Goal: Task Accomplishment & Management: Use online tool/utility

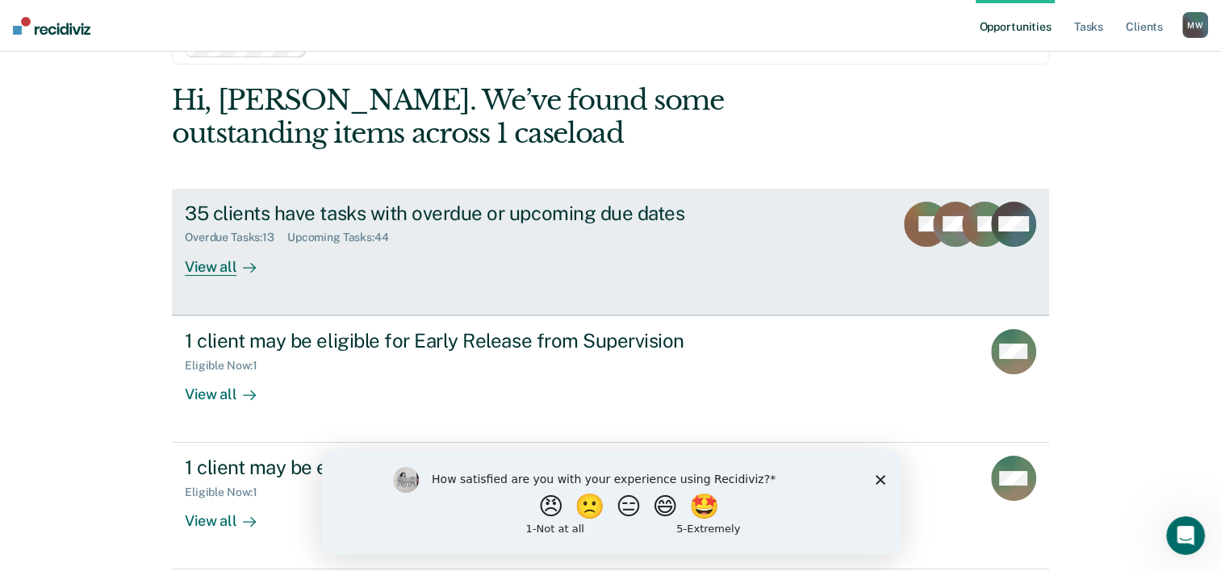
scroll to position [68, 0]
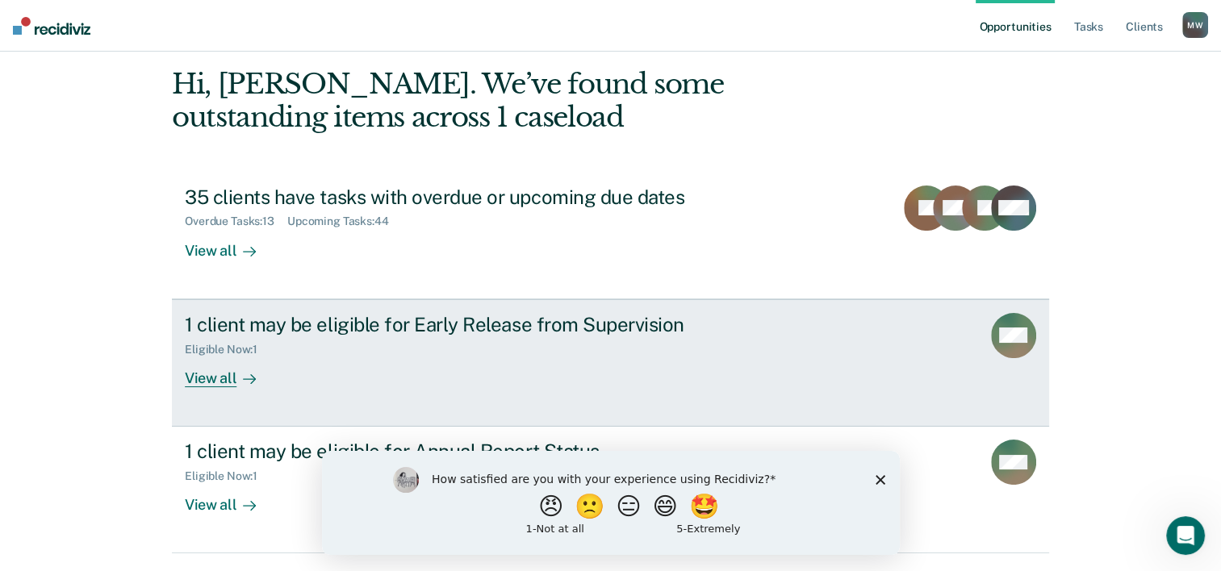
click at [215, 381] on div "View all" at bounding box center [230, 371] width 90 height 31
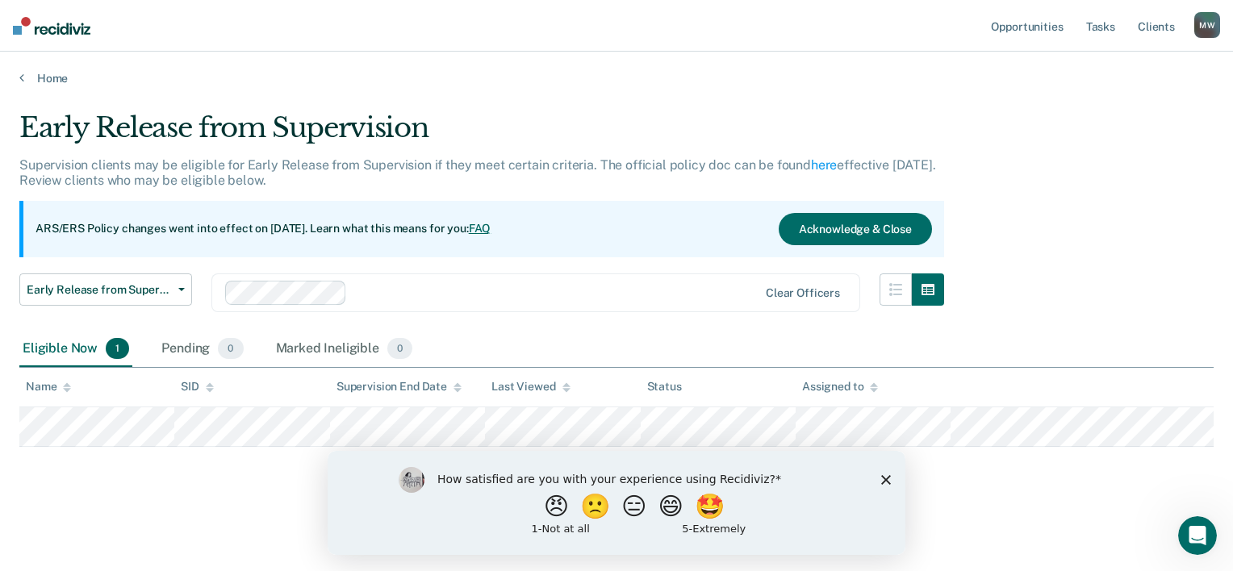
click at [875, 477] on div "How satisfied are you with your experience using Recidiviz? 😠 🙁 😑 😄 🤩 1 - Not a…" at bounding box center [617, 502] width 578 height 104
click at [884, 480] on icon "Close survey" at bounding box center [886, 479] width 10 height 10
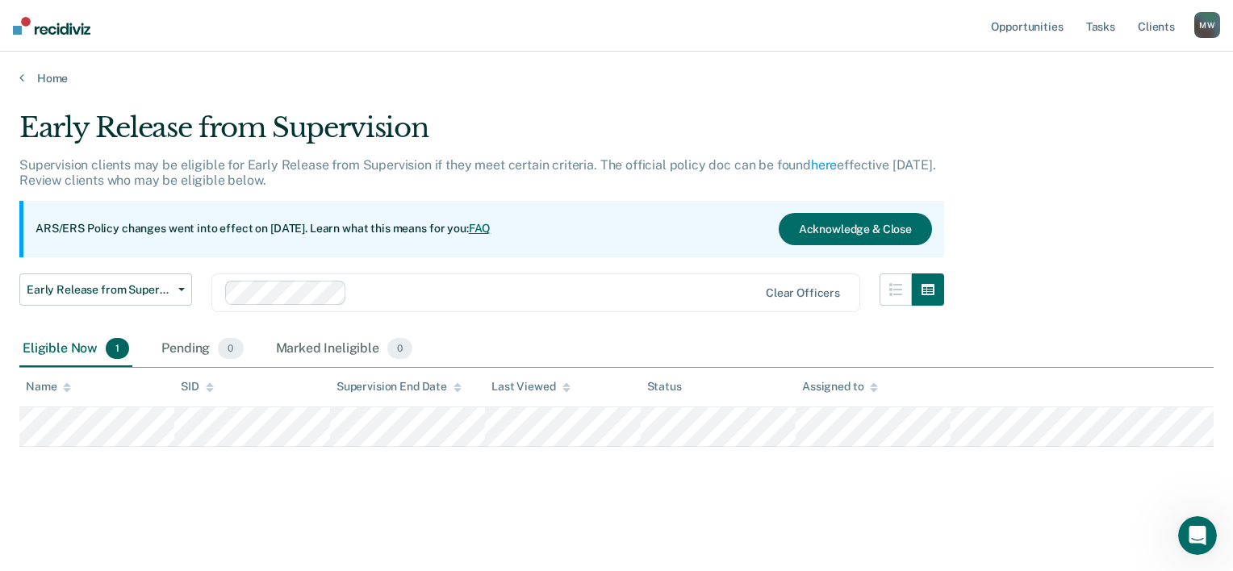
click at [921, 499] on div "Early Release from Supervision Supervision clients may be eligible for Early Re…" at bounding box center [616, 306] width 1194 height 391
click at [40, 77] on link "Home" at bounding box center [616, 78] width 1194 height 15
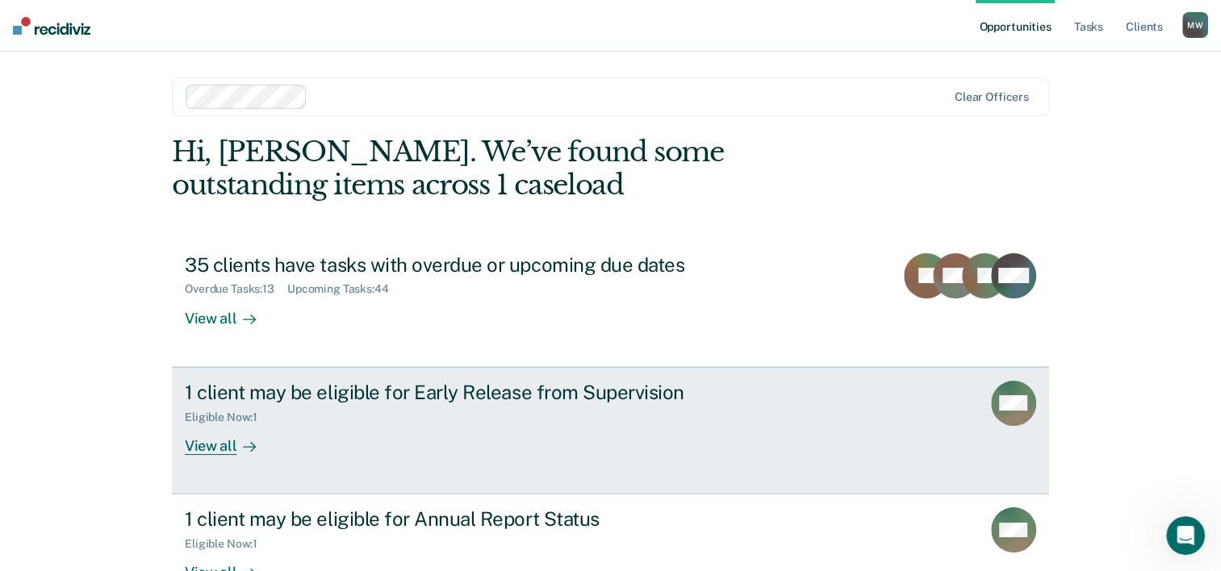
scroll to position [114, 0]
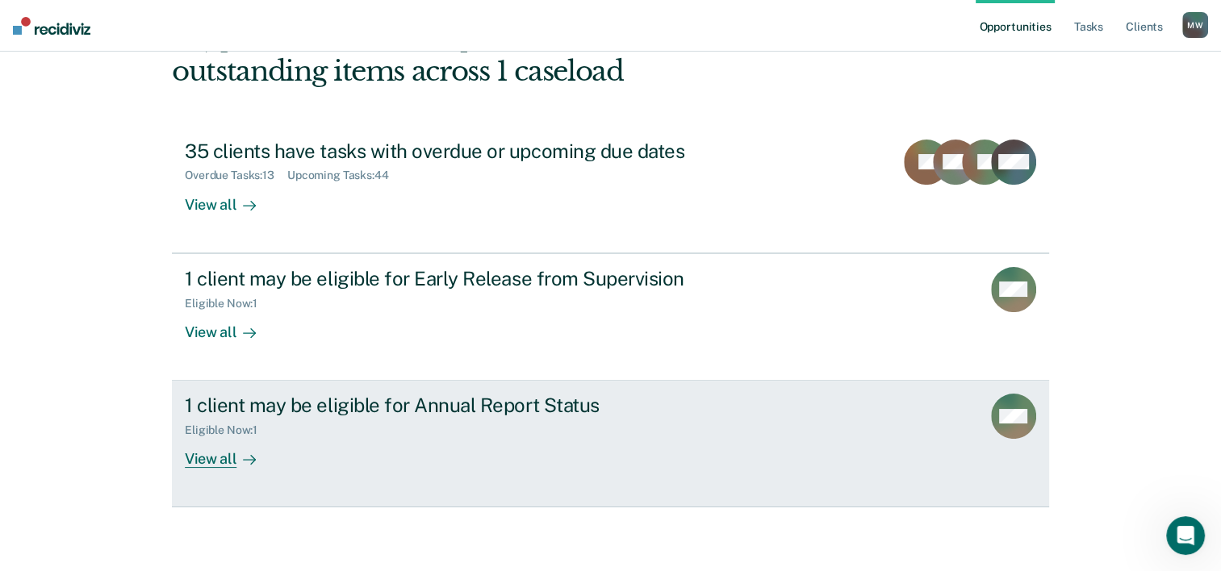
click at [210, 449] on div "View all" at bounding box center [230, 452] width 90 height 31
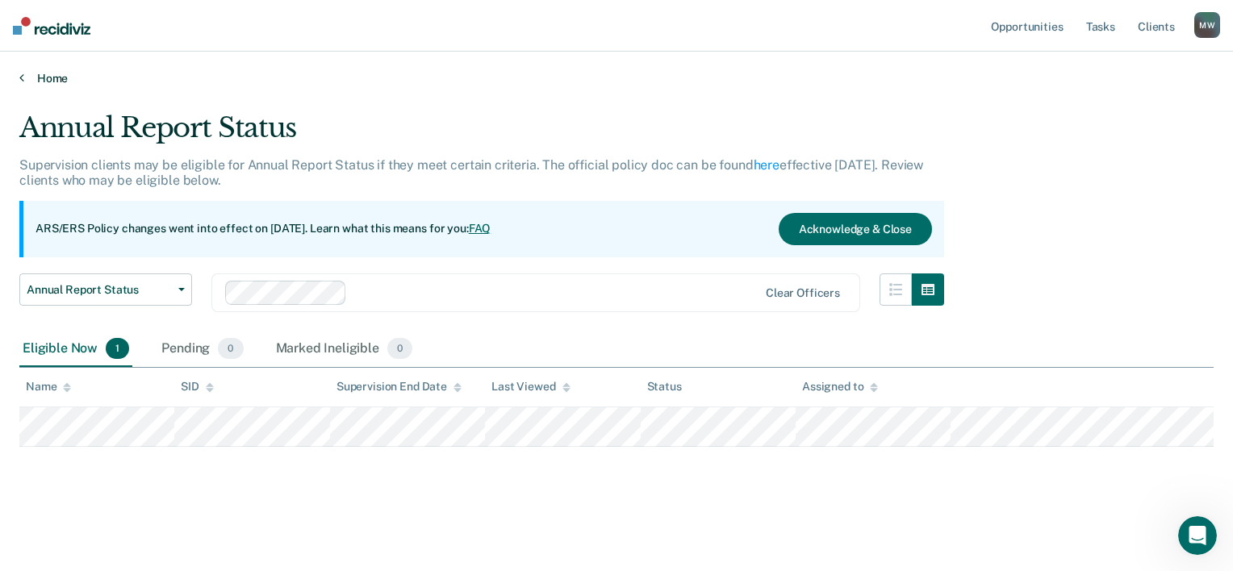
click at [23, 73] on icon at bounding box center [21, 77] width 5 height 13
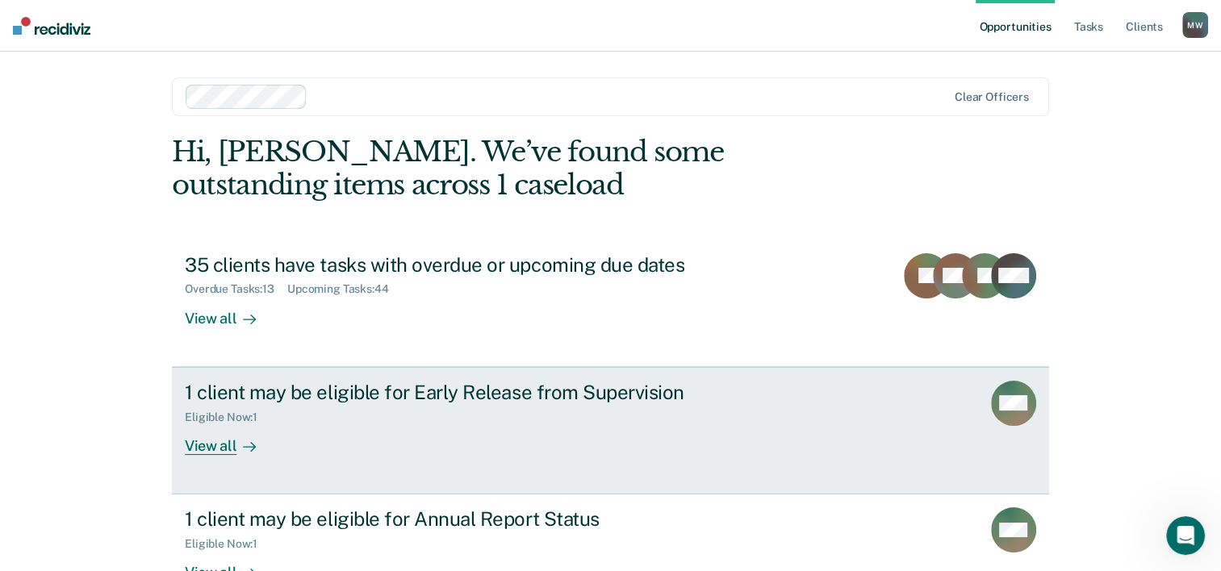
click at [220, 448] on div "View all" at bounding box center [230, 439] width 90 height 31
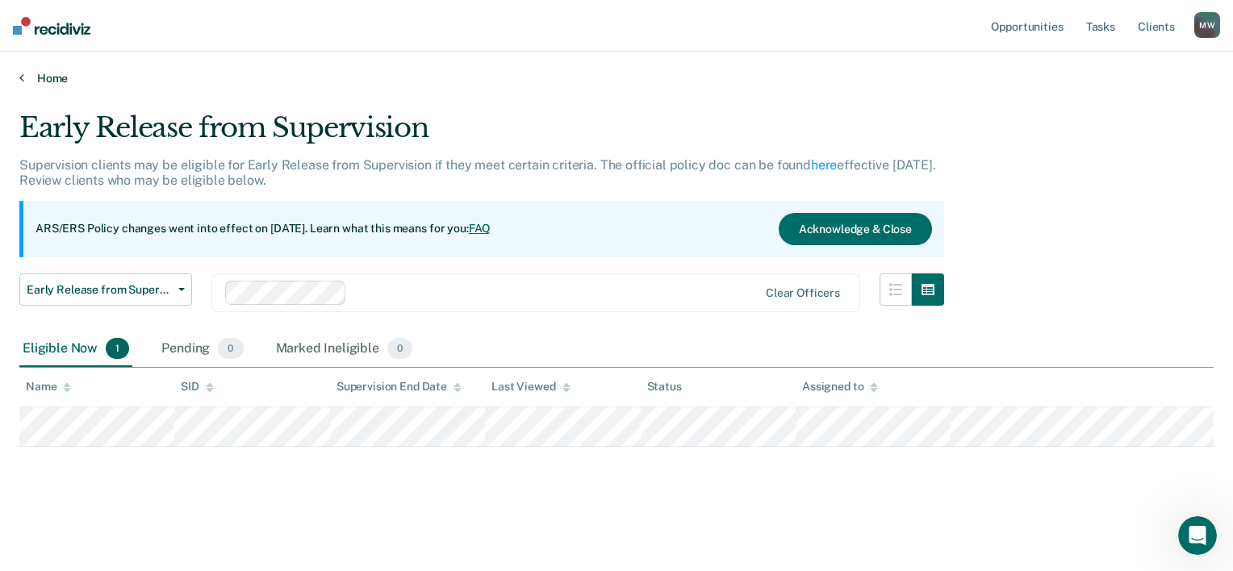
click at [49, 77] on link "Home" at bounding box center [616, 78] width 1194 height 15
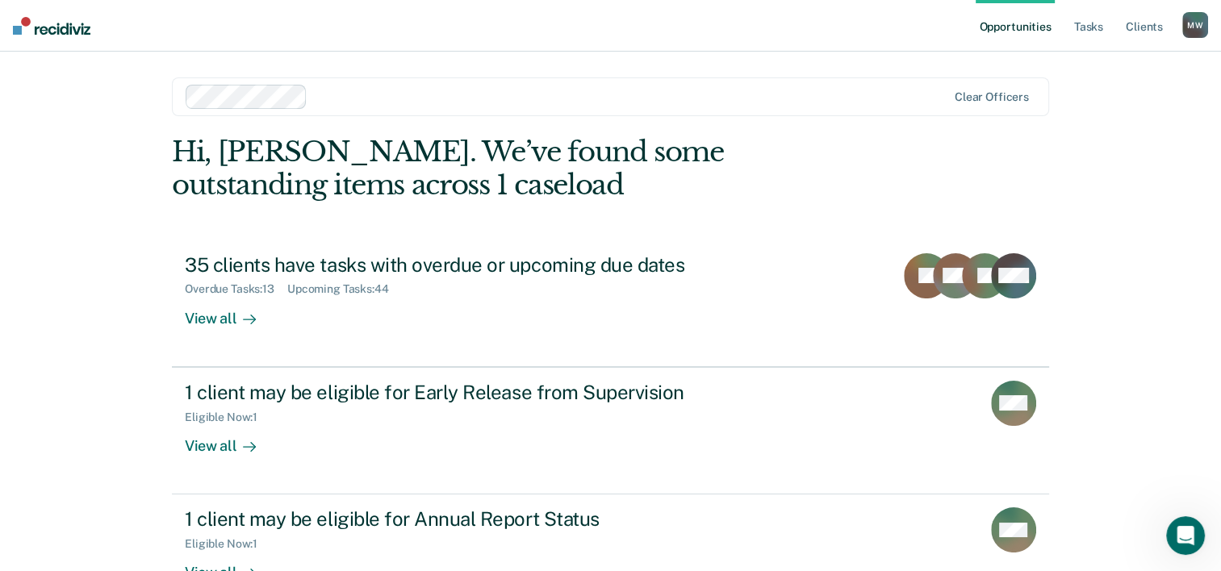
scroll to position [114, 0]
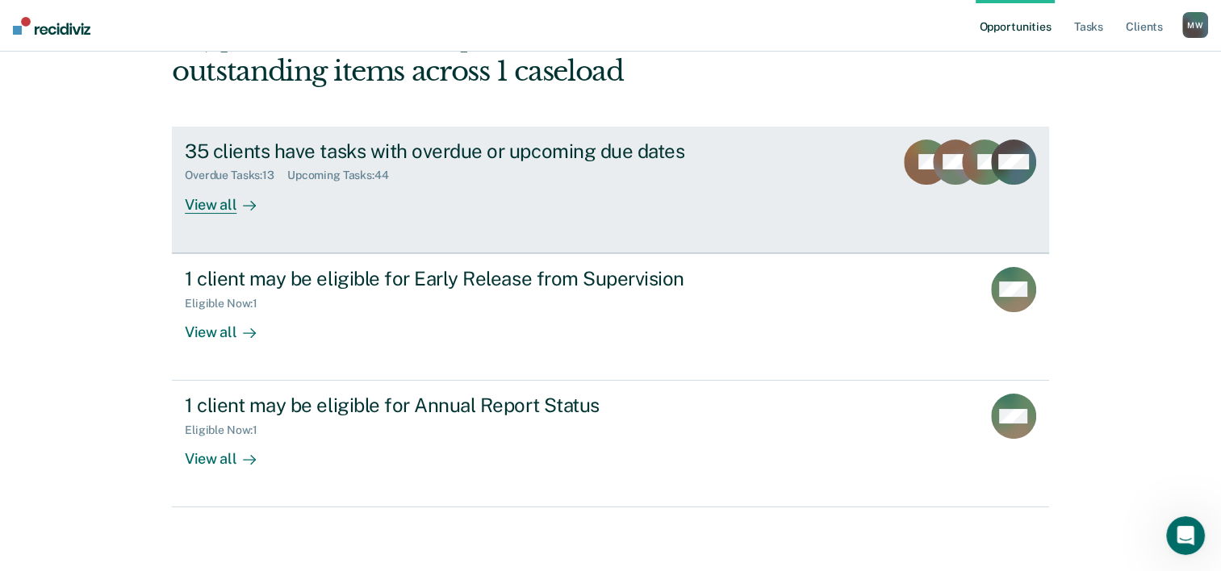
click at [203, 215] on link "35 clients have tasks with overdue or upcoming due dates Overdue Tasks : 13 Upc…" at bounding box center [610, 190] width 877 height 127
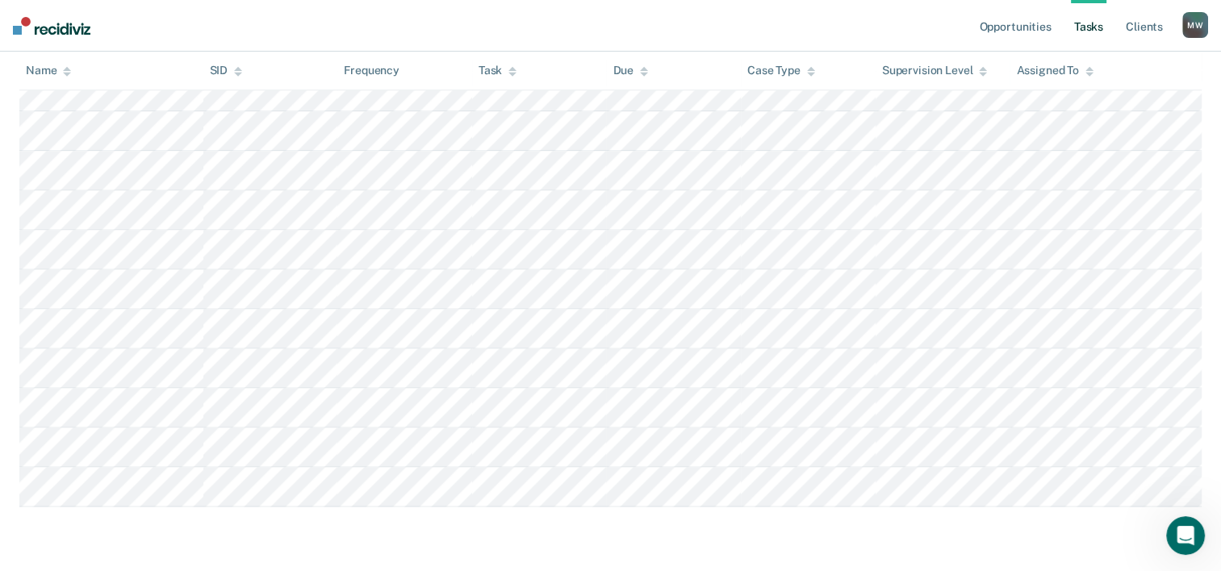
scroll to position [2197, 0]
click at [515, 69] on icon at bounding box center [512, 71] width 8 height 10
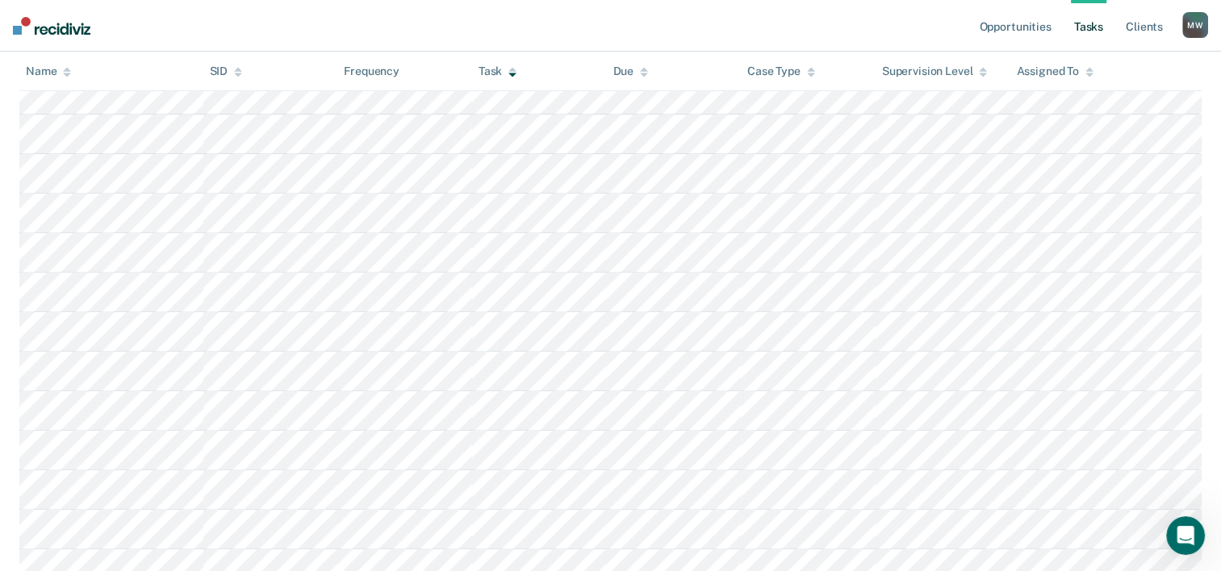
scroll to position [0, 0]
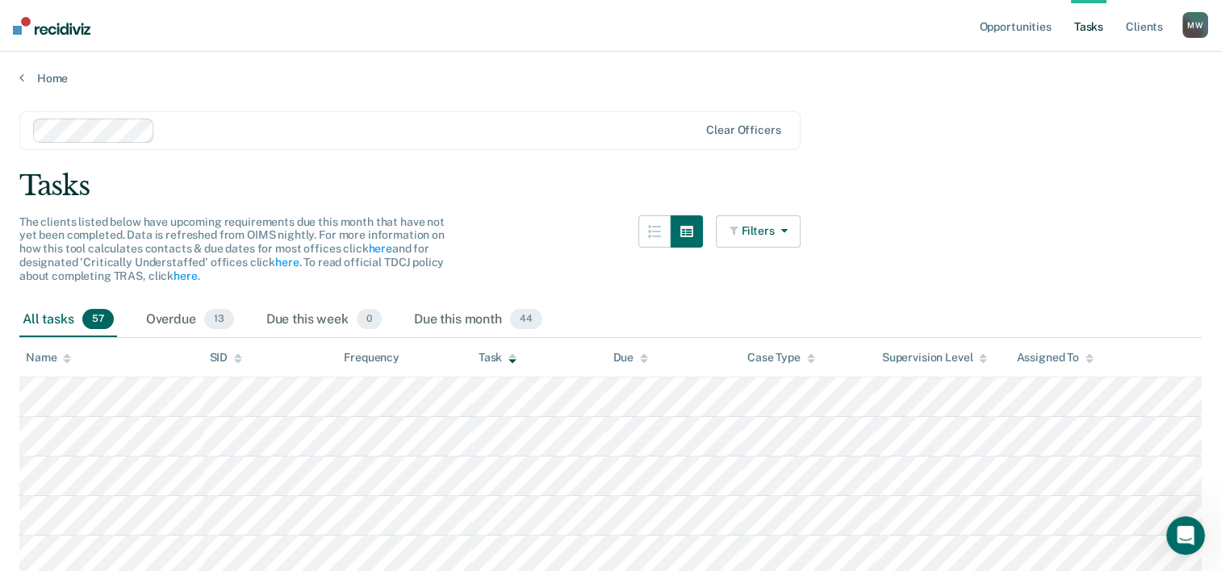
click at [771, 226] on button "Filters" at bounding box center [759, 231] width 86 height 32
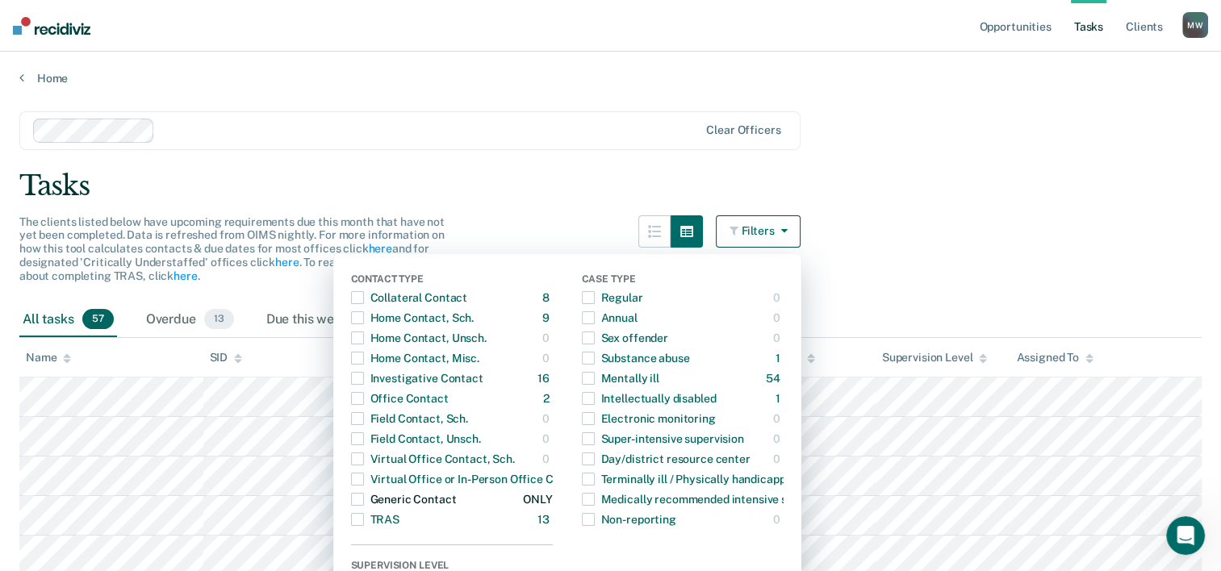
click at [364, 495] on span "button" at bounding box center [357, 499] width 13 height 13
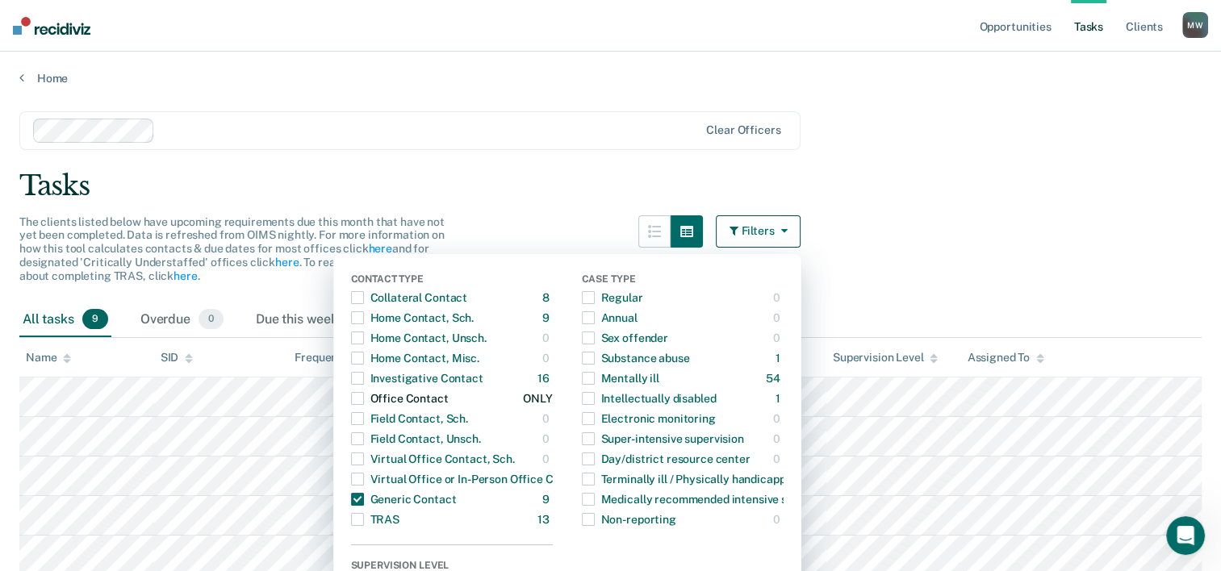
click at [361, 399] on span "button" at bounding box center [357, 398] width 13 height 13
click at [364, 376] on span "button" at bounding box center [357, 378] width 13 height 13
click at [364, 319] on span "button" at bounding box center [357, 317] width 13 height 13
click at [364, 299] on span "button" at bounding box center [357, 297] width 13 height 13
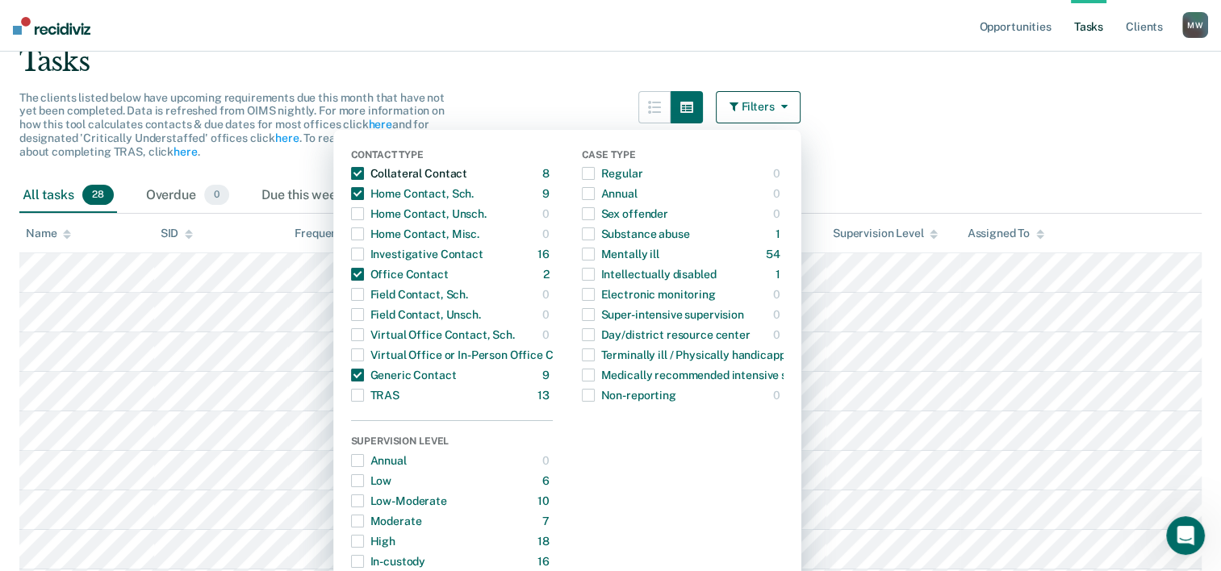
scroll to position [125, 0]
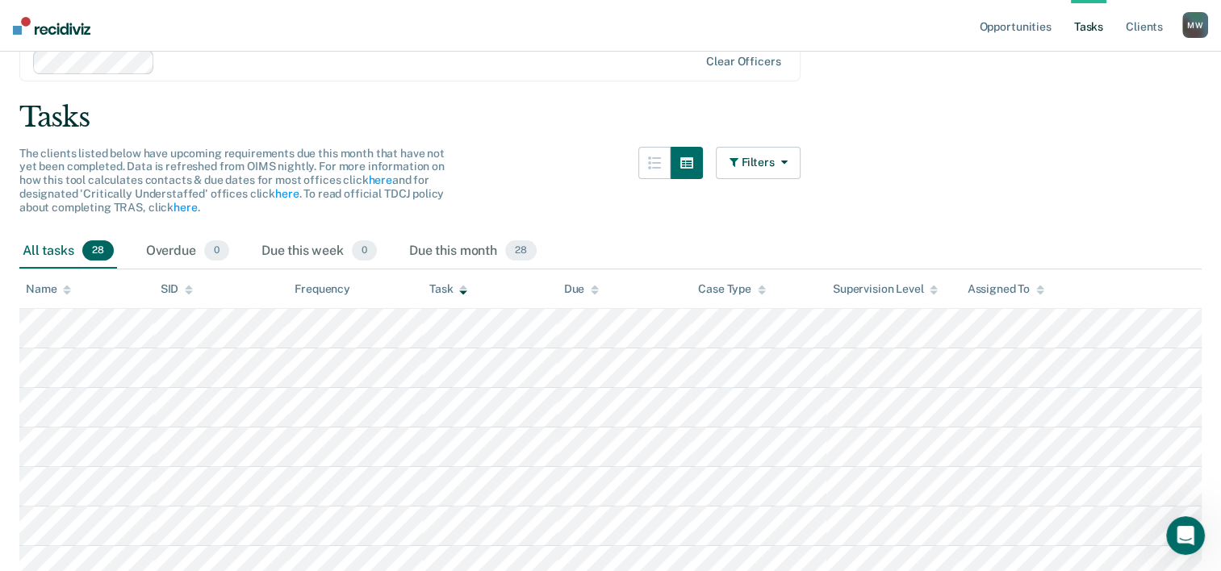
scroll to position [0, 0]
